Goal: Information Seeking & Learning: Learn about a topic

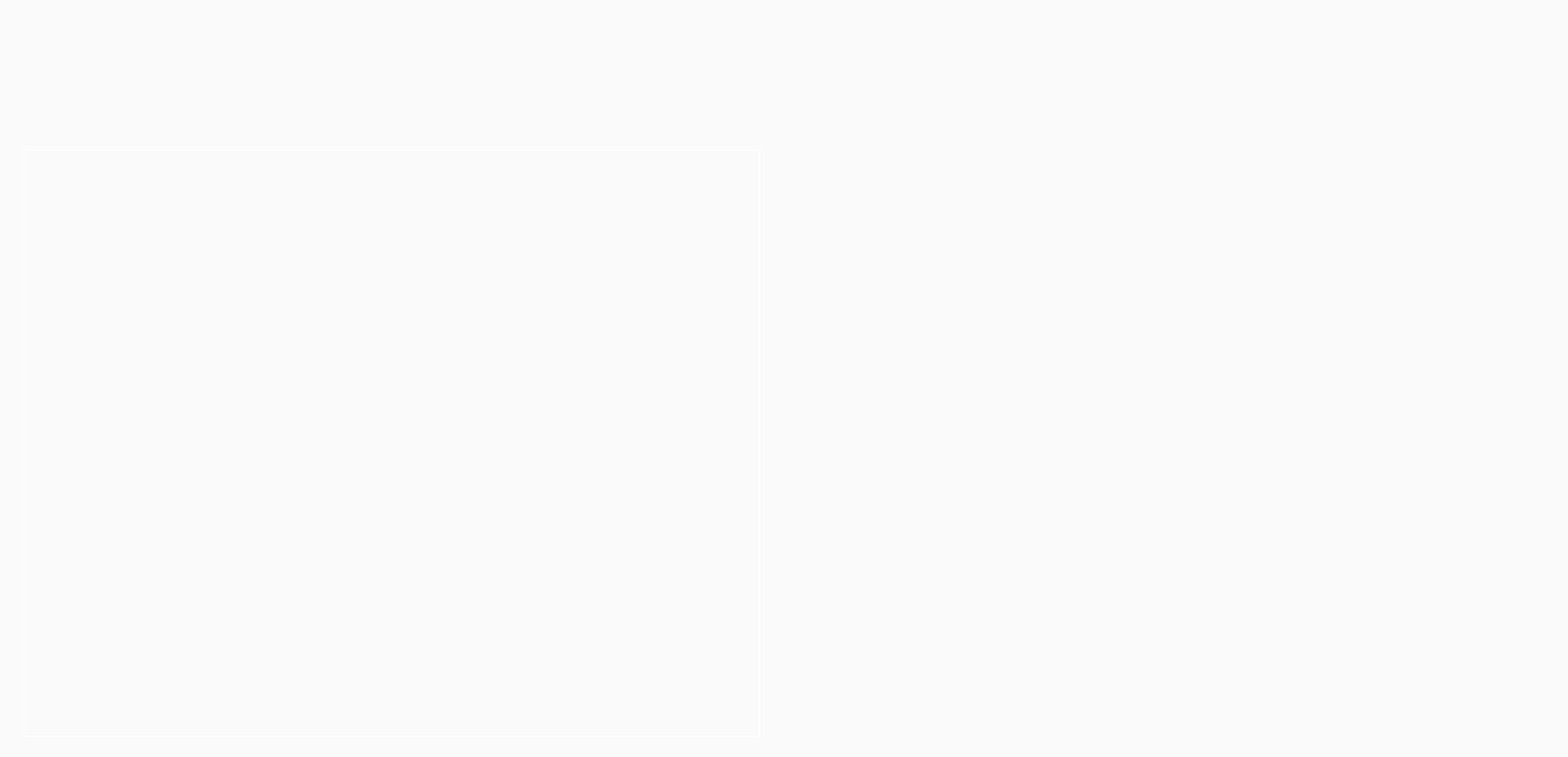
click at [836, 102] on button "Cancel" at bounding box center [842, 106] width 87 height 41
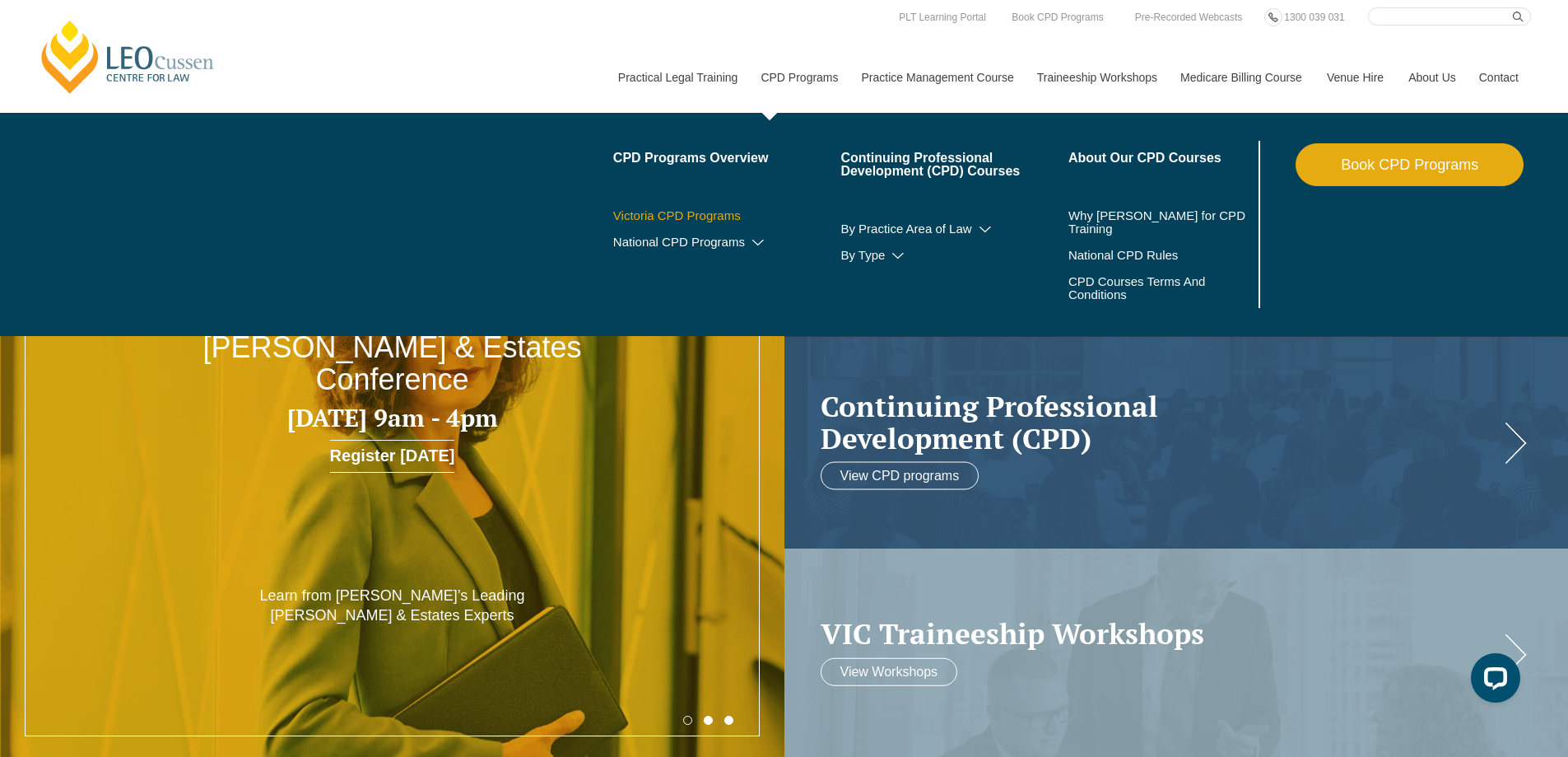
click at [721, 214] on link "Victoria CPD Programs" at bounding box center [727, 216] width 228 height 13
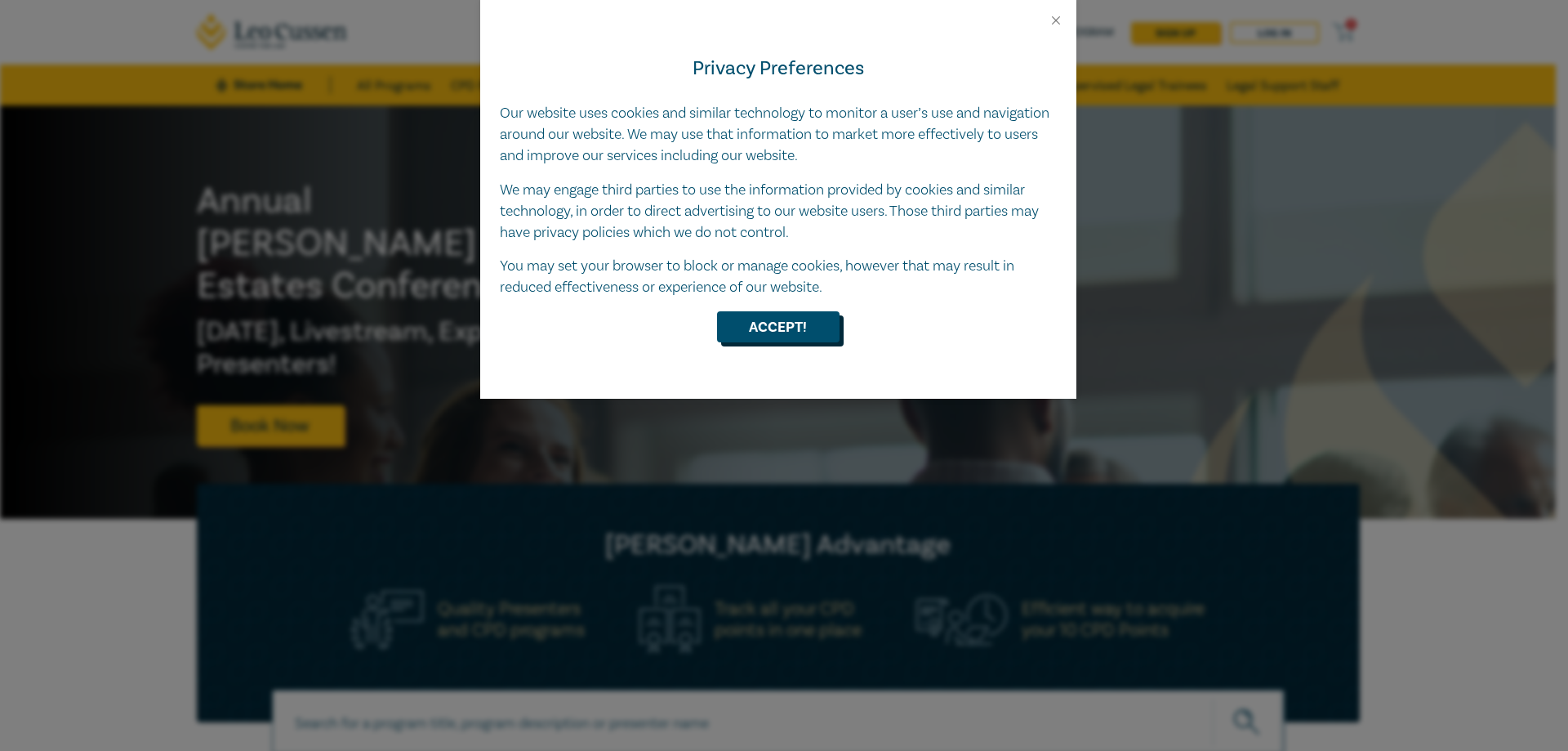
click at [758, 335] on button "Accept!" at bounding box center [778, 326] width 123 height 31
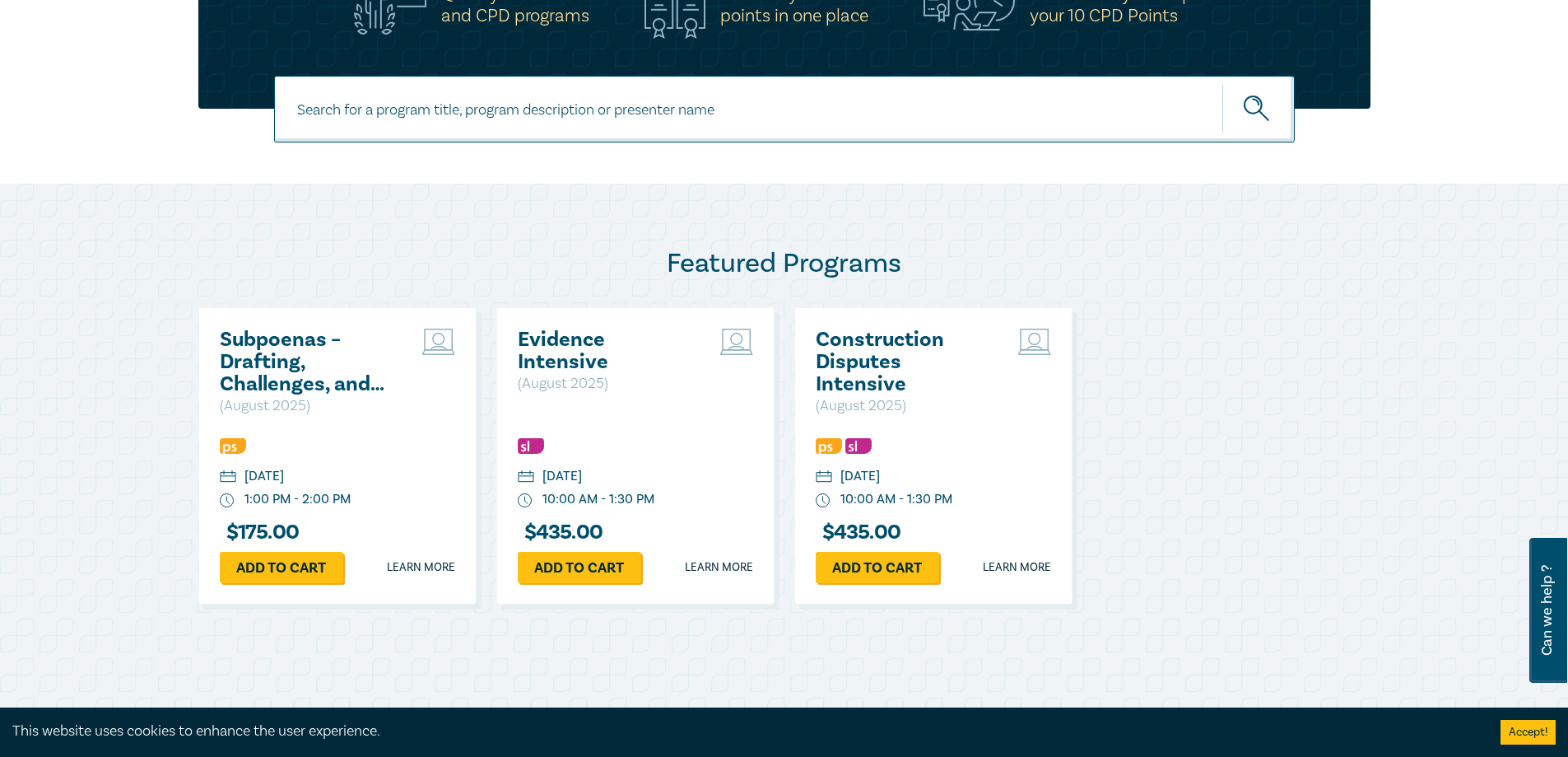
scroll to position [552, 0]
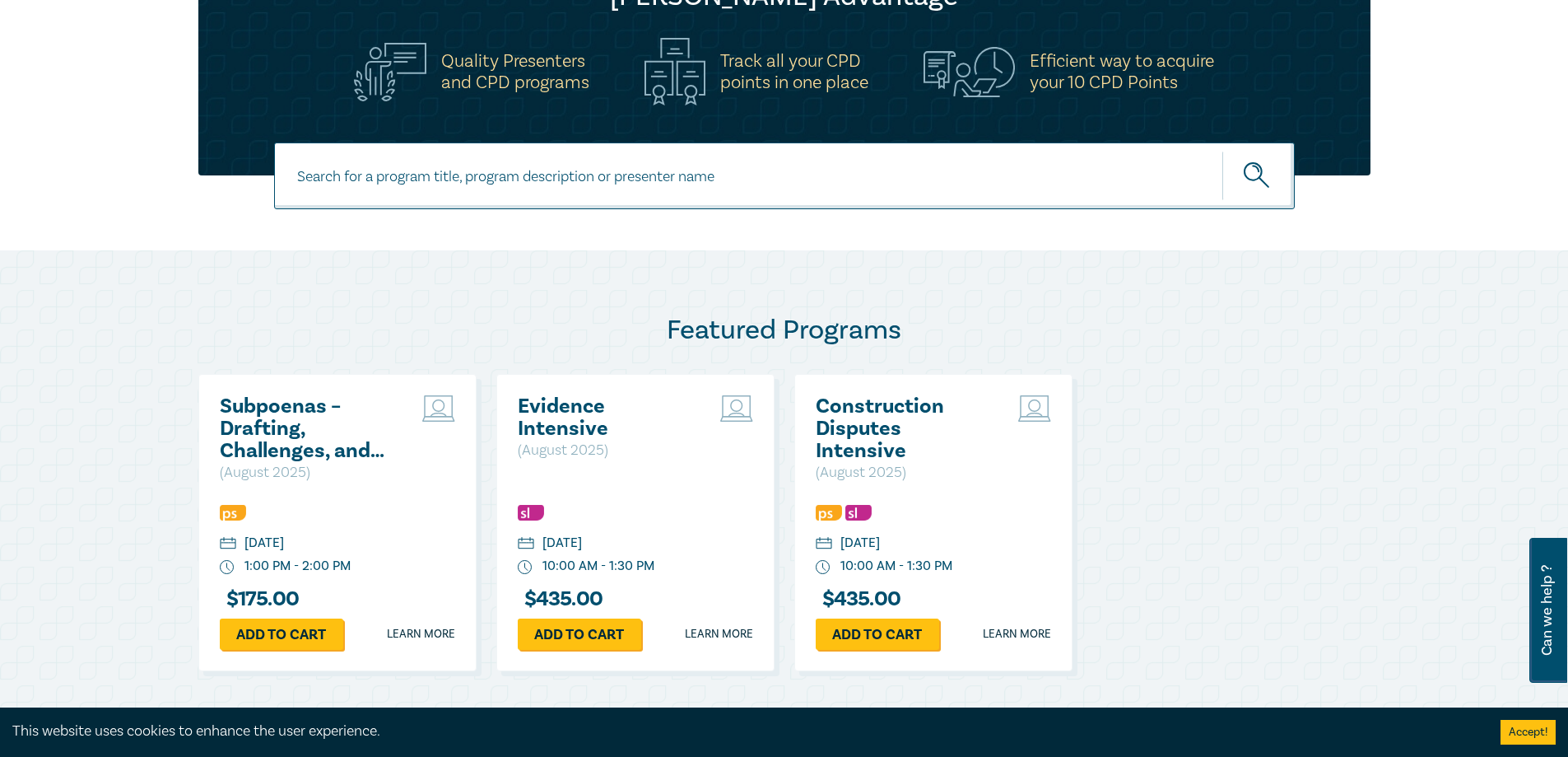
click at [1078, 185] on input at bounding box center [784, 176] width 1021 height 67
type input "AI"
click at [1222, 150] on button "submit" at bounding box center [1259, 175] width 72 height 50
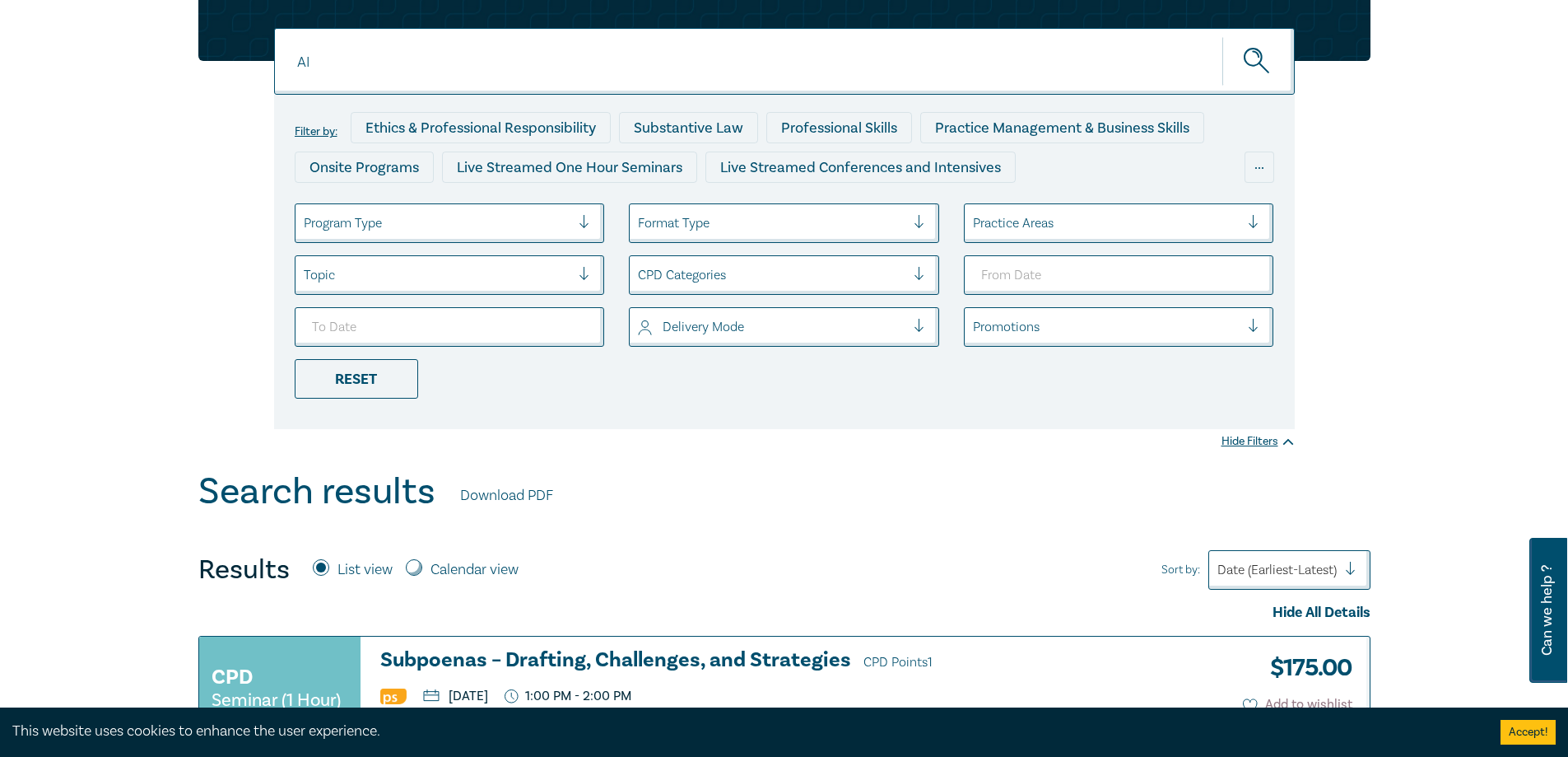
scroll to position [126, 0]
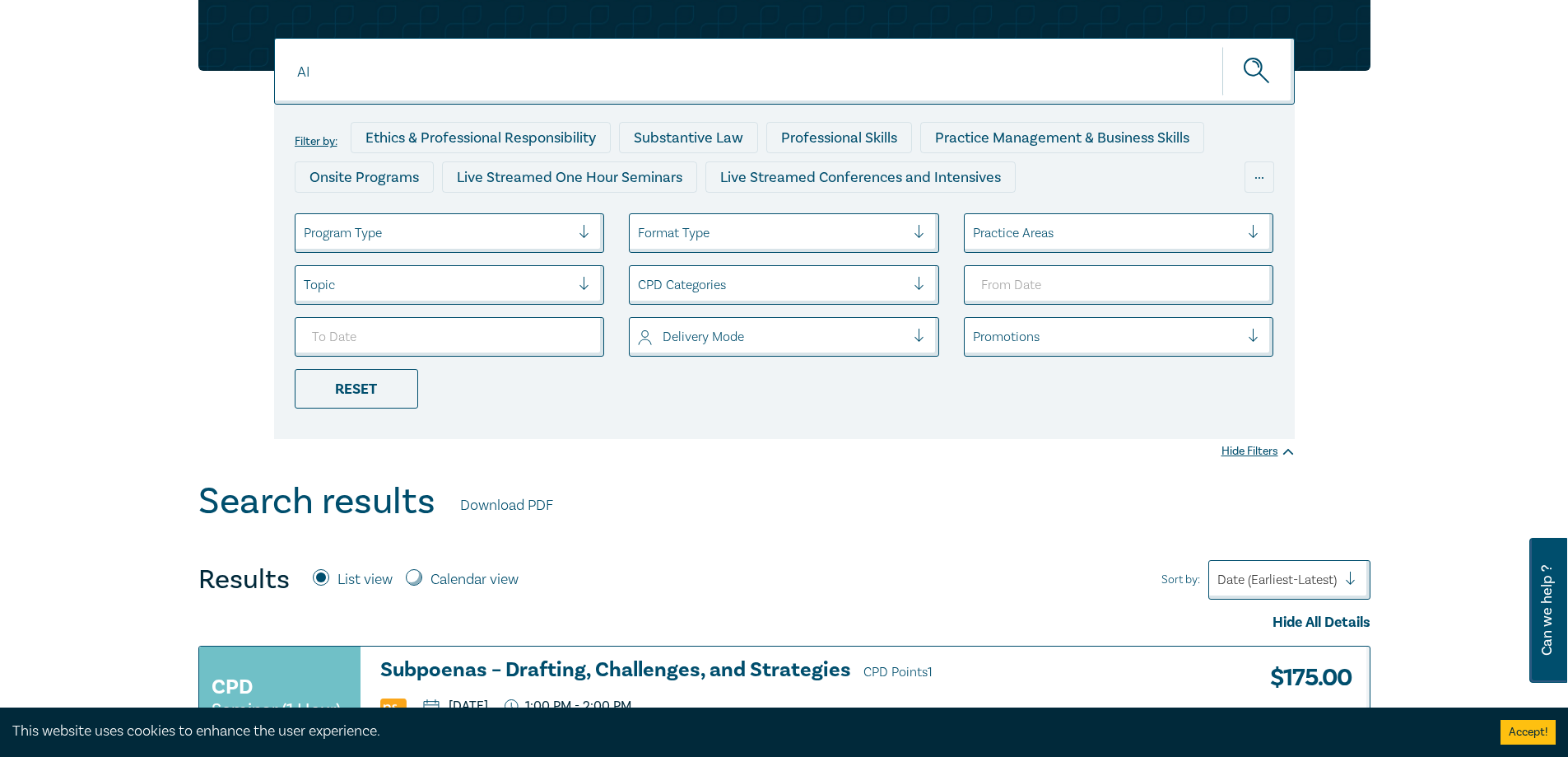
click at [605, 74] on input "AI" at bounding box center [784, 71] width 1021 height 67
type input "Artificial"
click at [1222, 46] on button "submit" at bounding box center [1259, 70] width 72 height 50
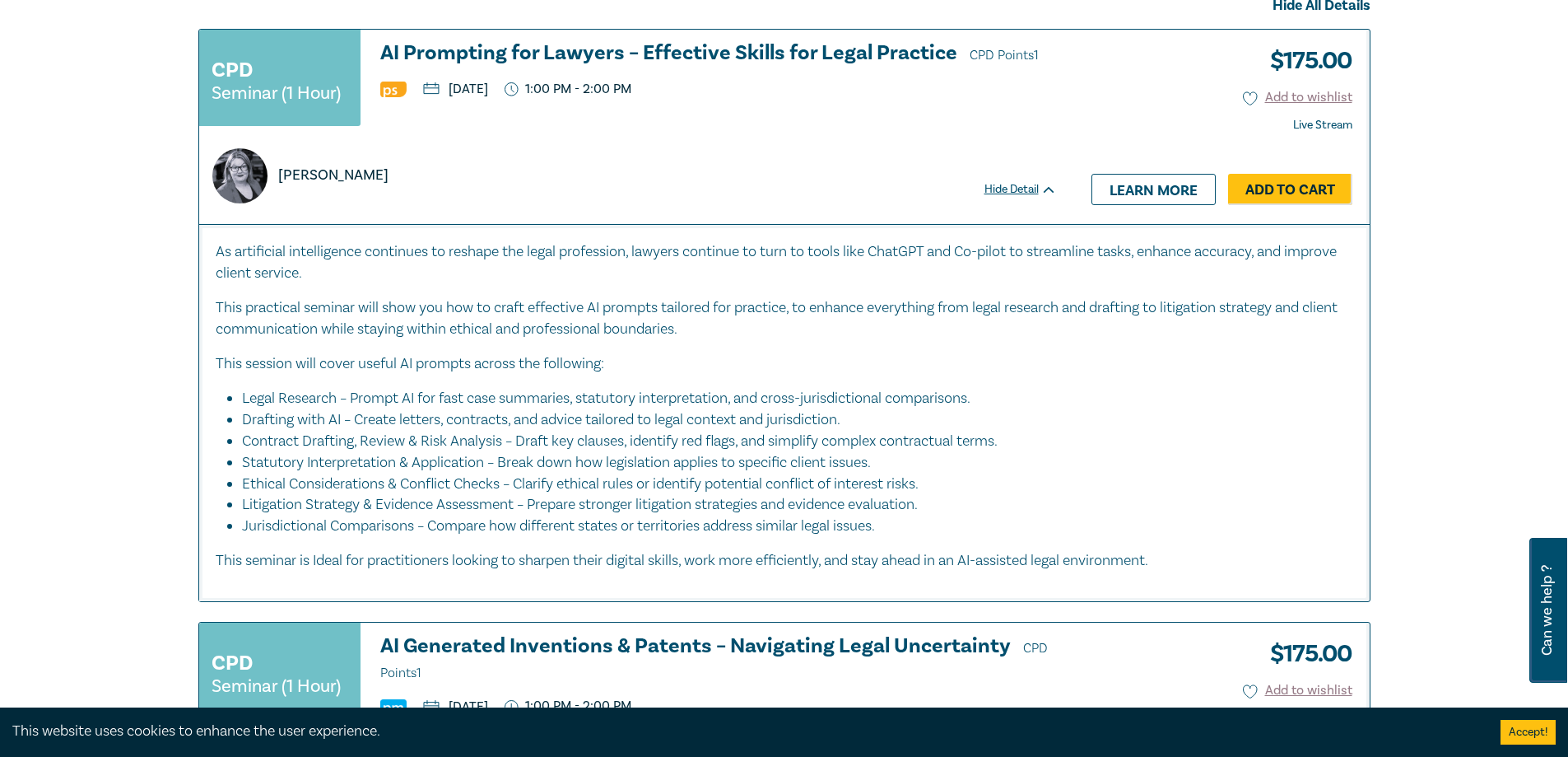
scroll to position [489, 0]
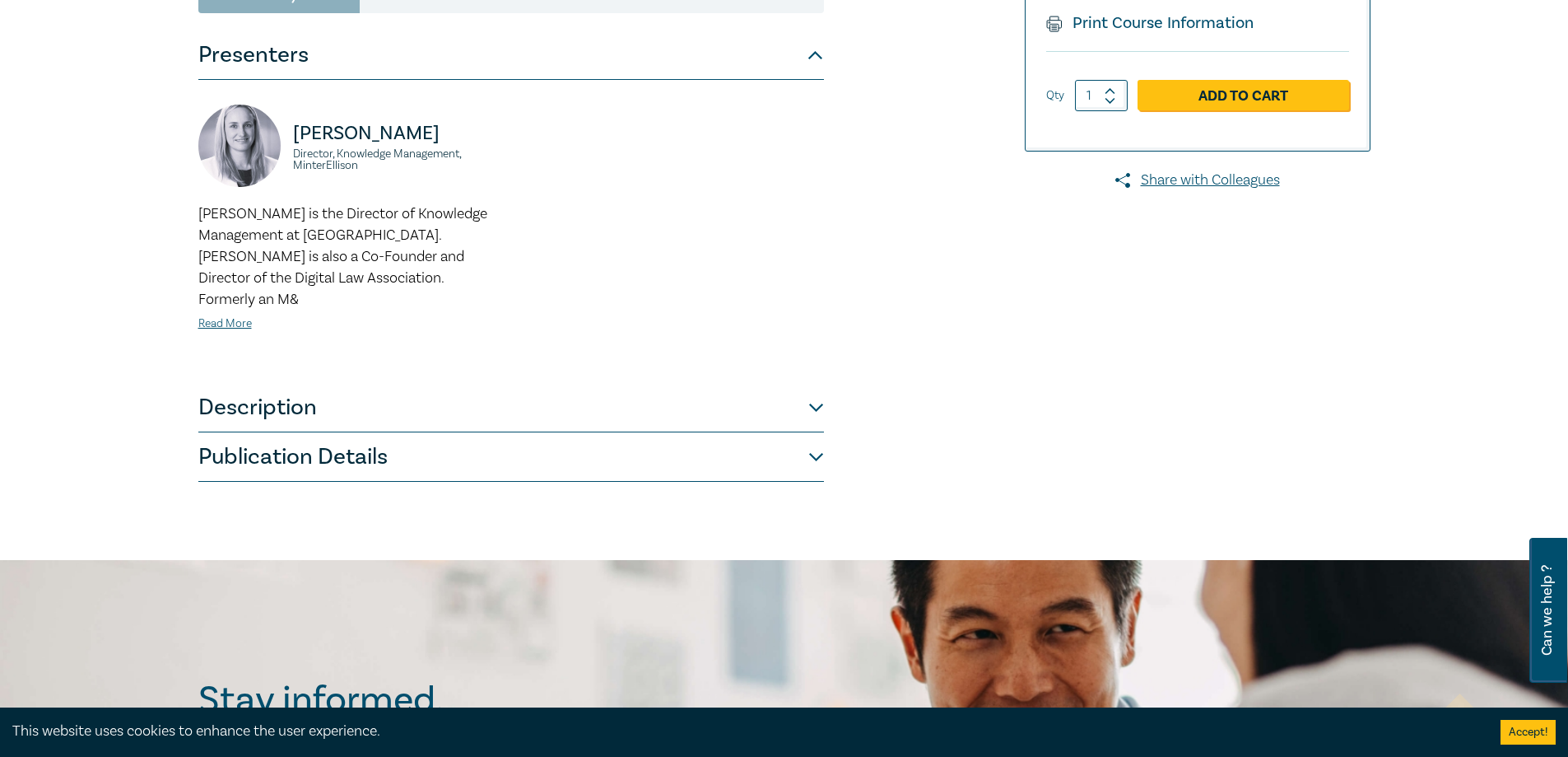
scroll to position [324, 0]
click at [742, 404] on button "Description" at bounding box center [510, 407] width 625 height 50
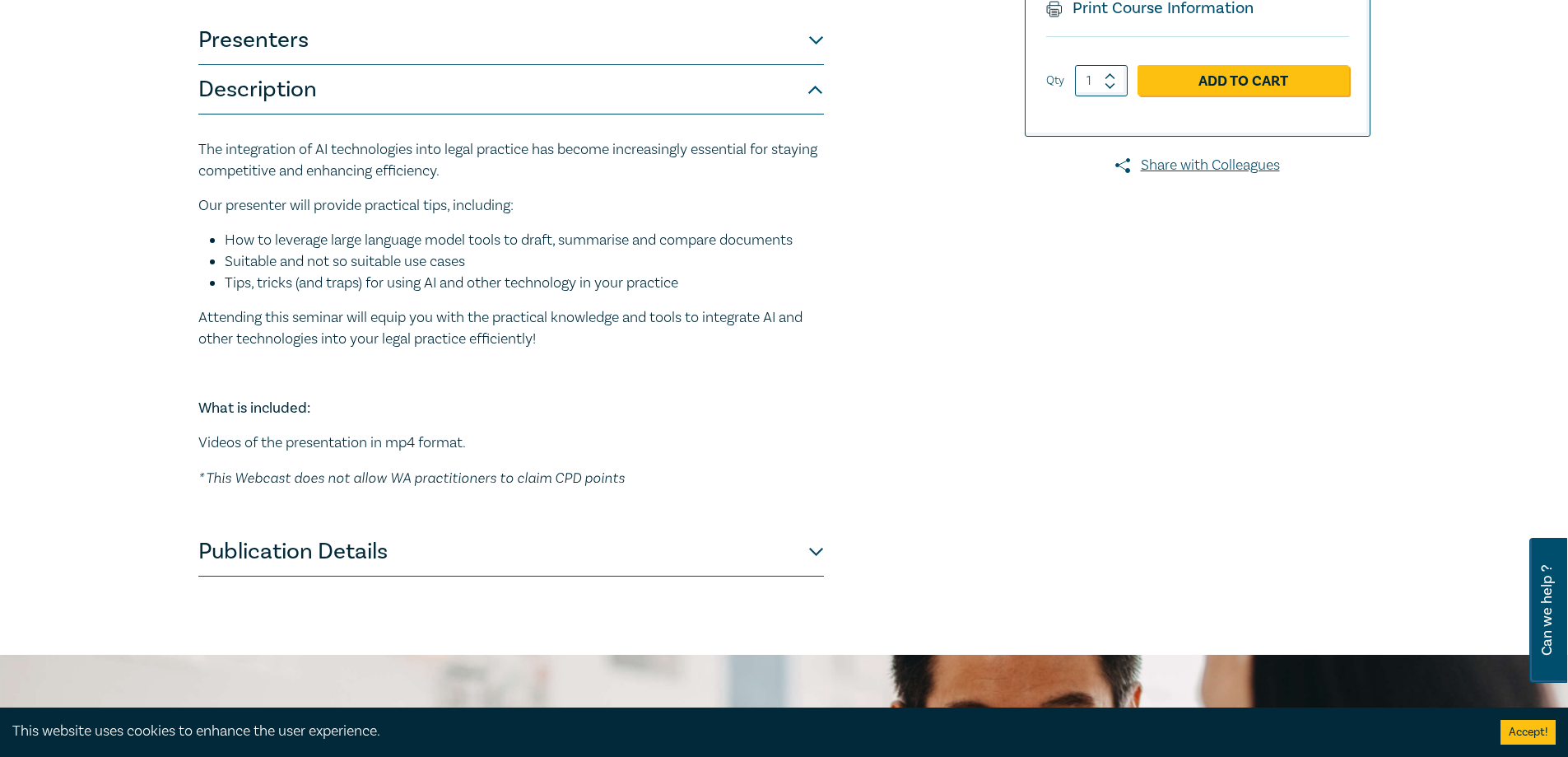
scroll to position [338, 0]
click at [479, 558] on button "Publication Details" at bounding box center [510, 551] width 625 height 50
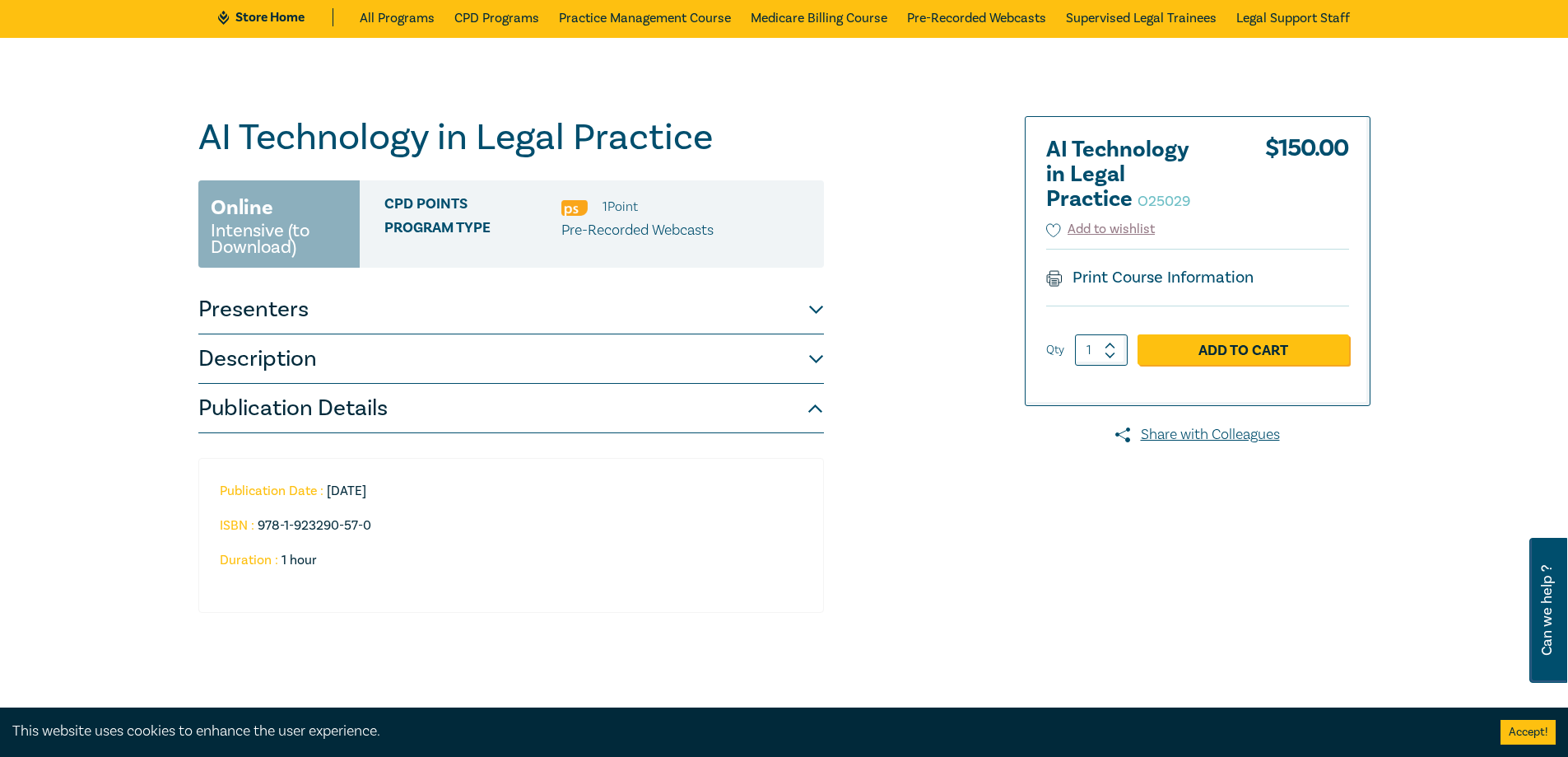
scroll to position [0, 0]
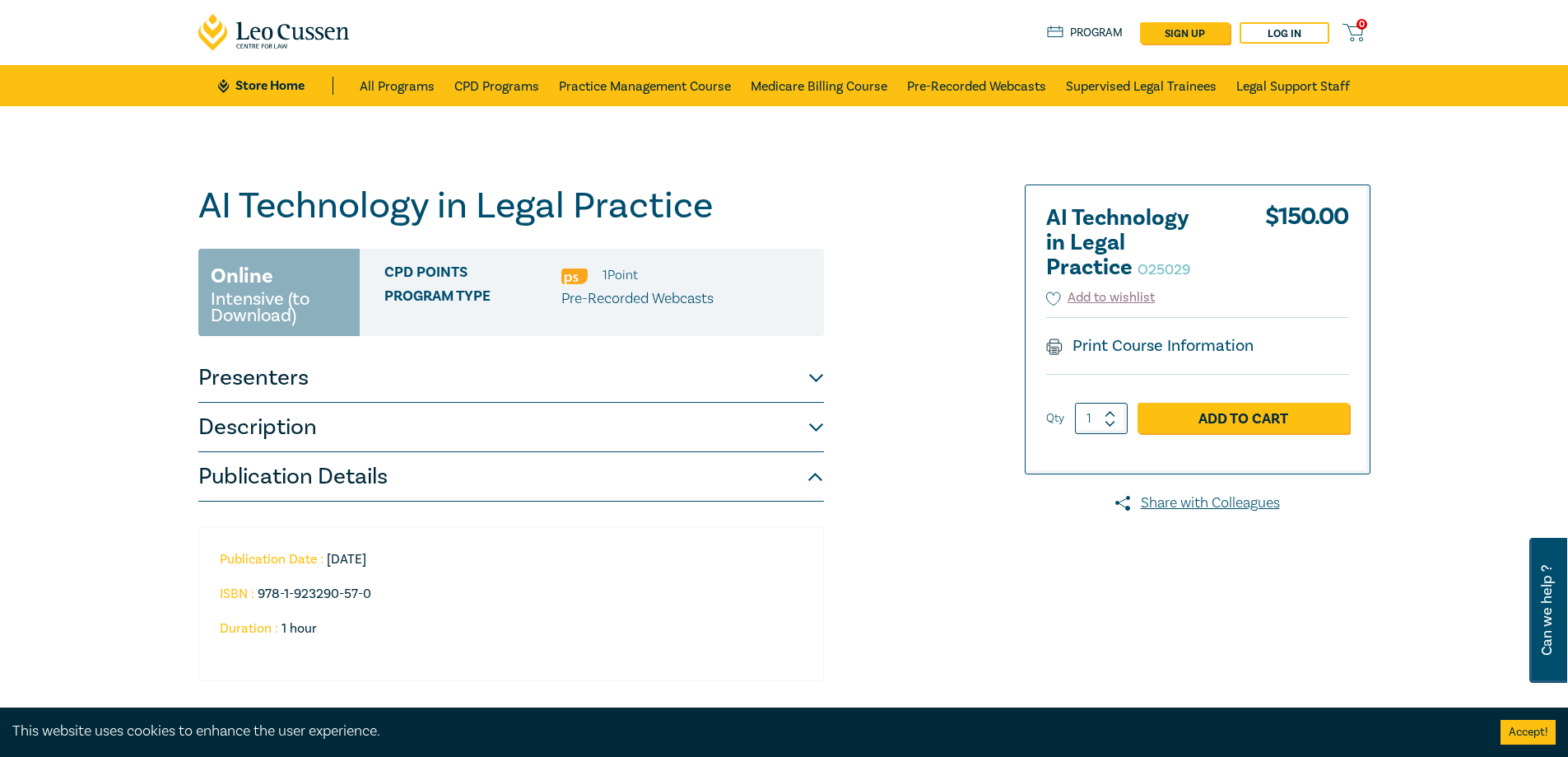
click at [697, 398] on button "Presenters" at bounding box center [510, 378] width 625 height 50
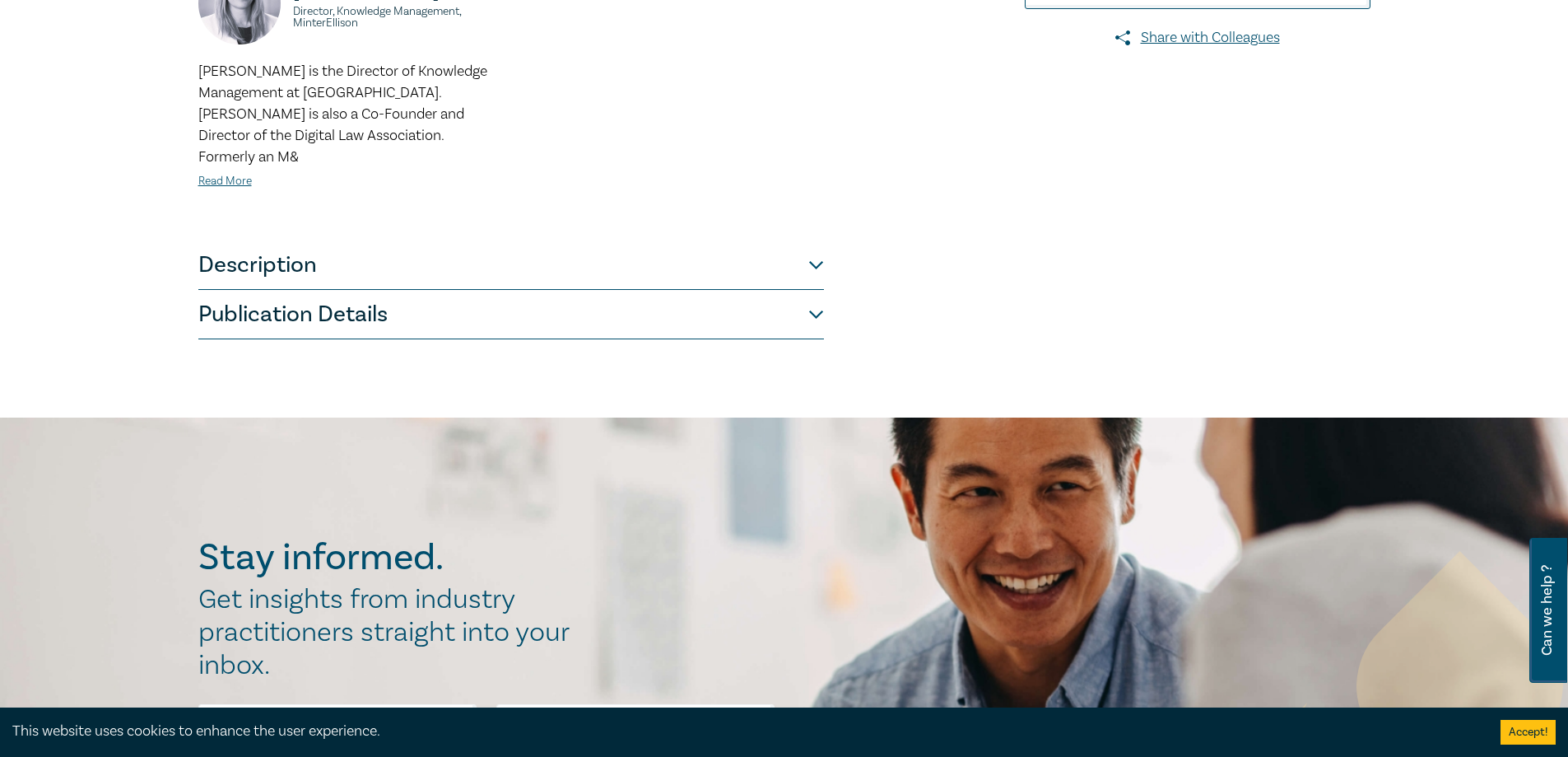
scroll to position [466, 0]
click at [654, 289] on button "Publication Details" at bounding box center [510, 314] width 625 height 50
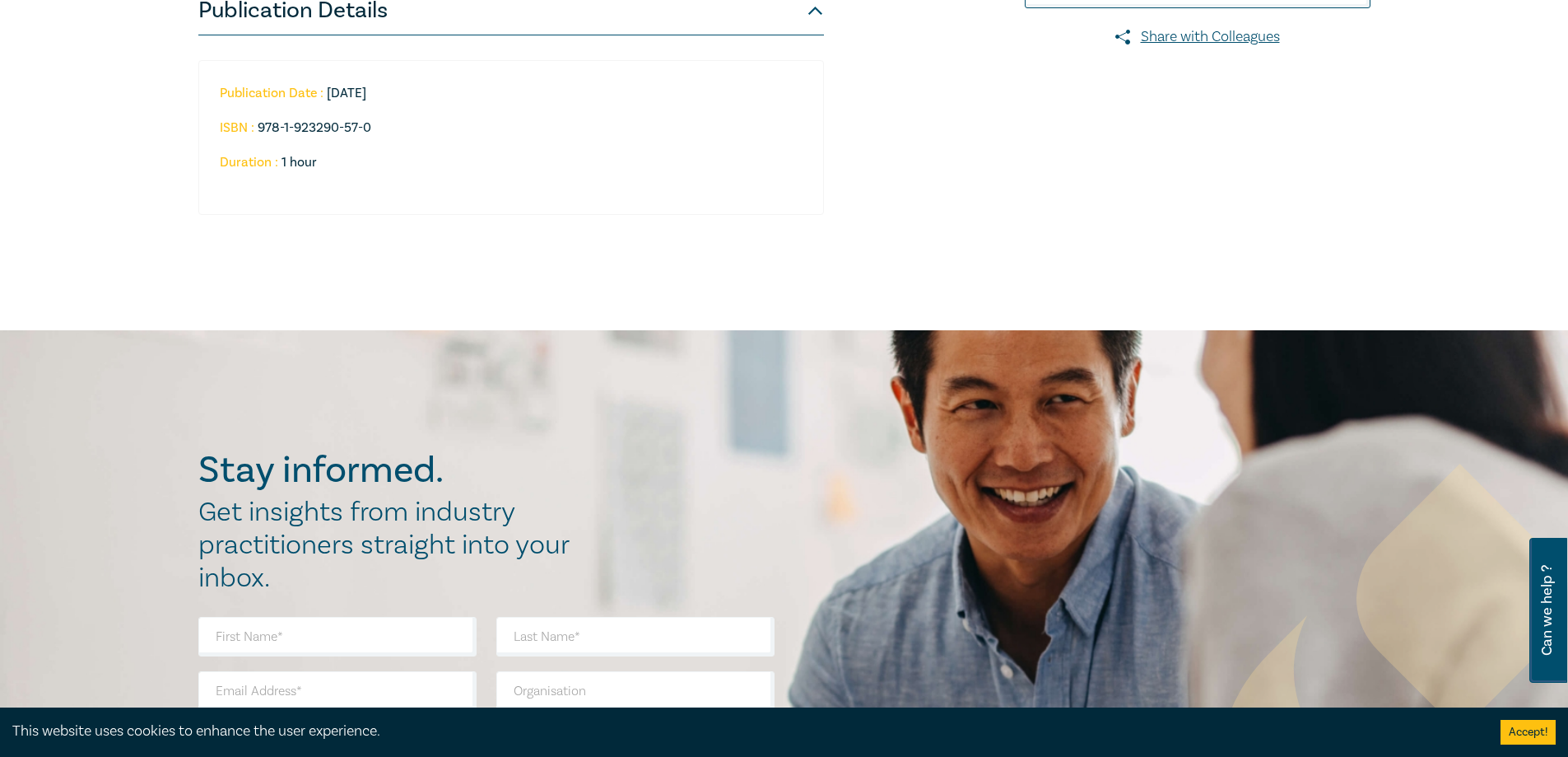
scroll to position [330, 0]
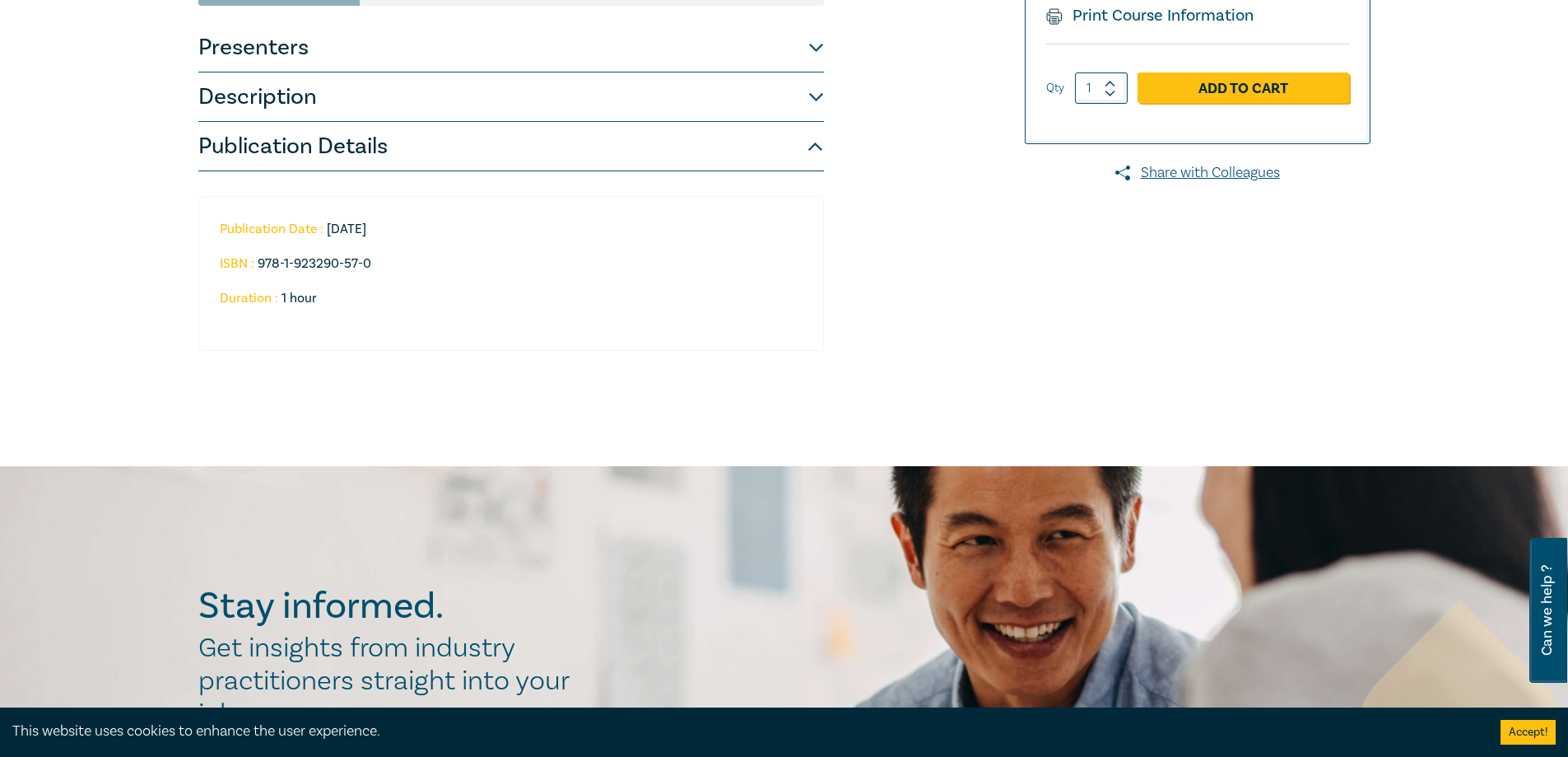
drag, startPoint x: 327, startPoint y: 225, endPoint x: 387, endPoint y: 229, distance: 60.1
click at [387, 229] on li "Publication Date : 2025-02-26" at bounding box center [501, 229] width 563 height 15
click at [557, 266] on li "ISBN : 978-1-923290-57-0" at bounding box center [501, 264] width 563 height 15
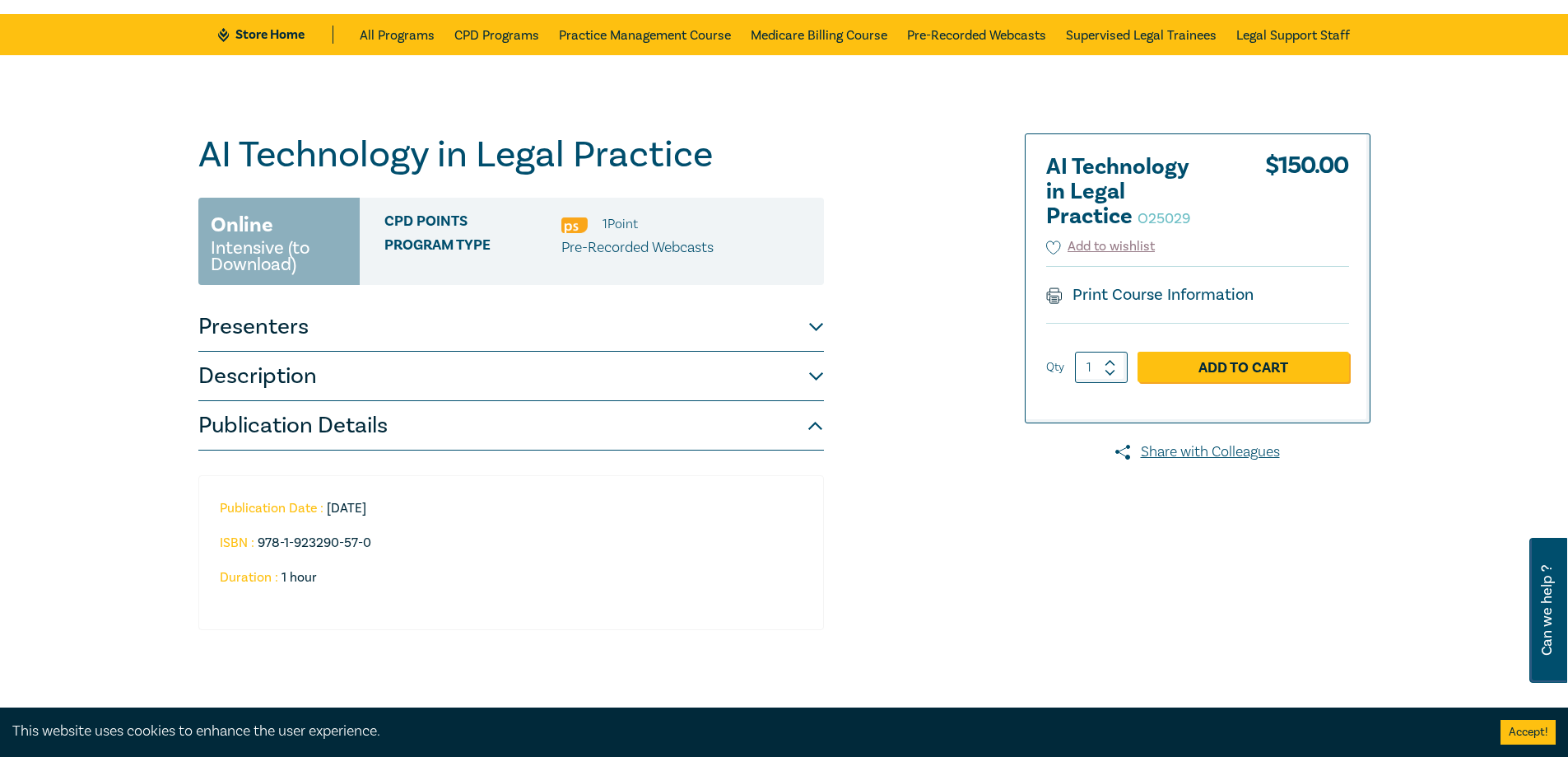
scroll to position [0, 0]
